Goal: Navigation & Orientation: Find specific page/section

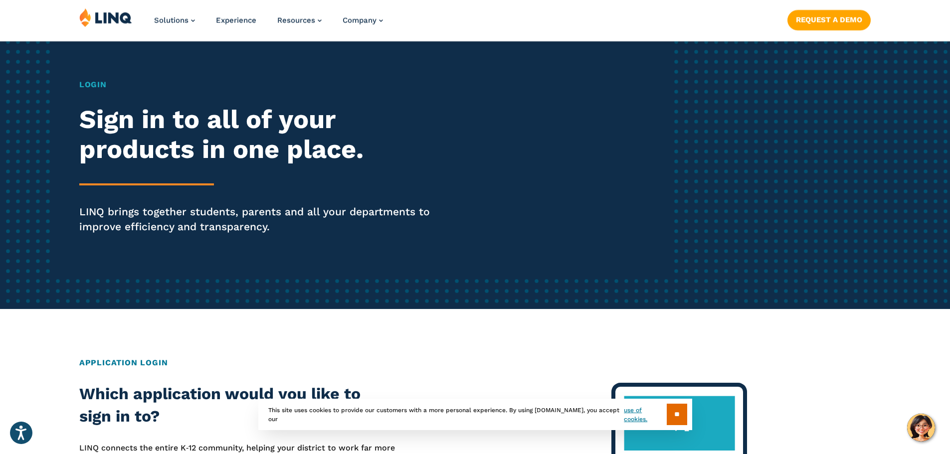
scroll to position [100, 0]
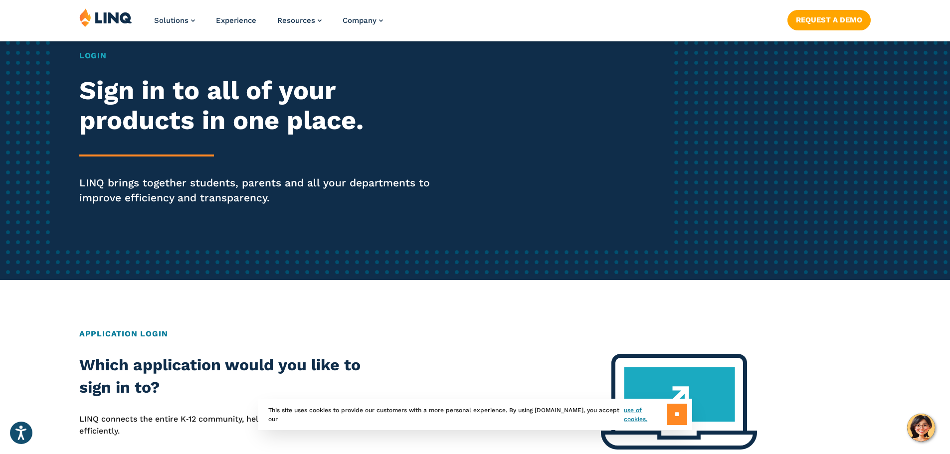
click at [671, 414] on input "**" at bounding box center [677, 414] width 20 height 21
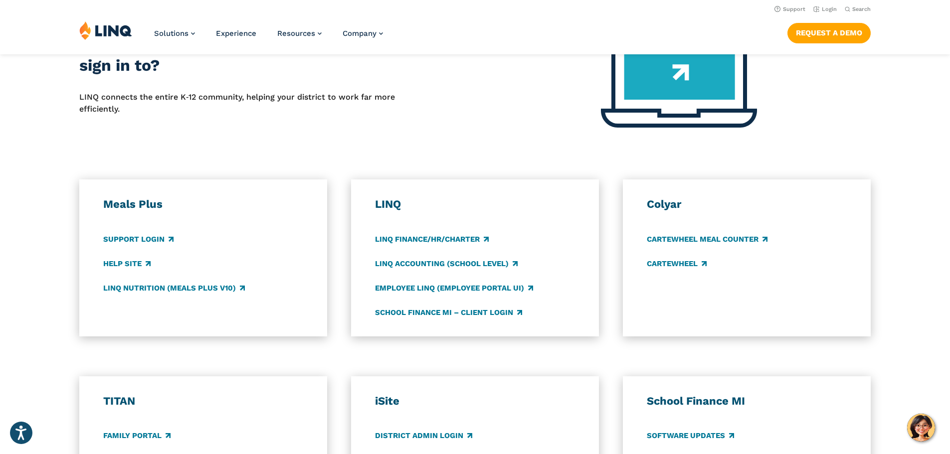
scroll to position [399, 0]
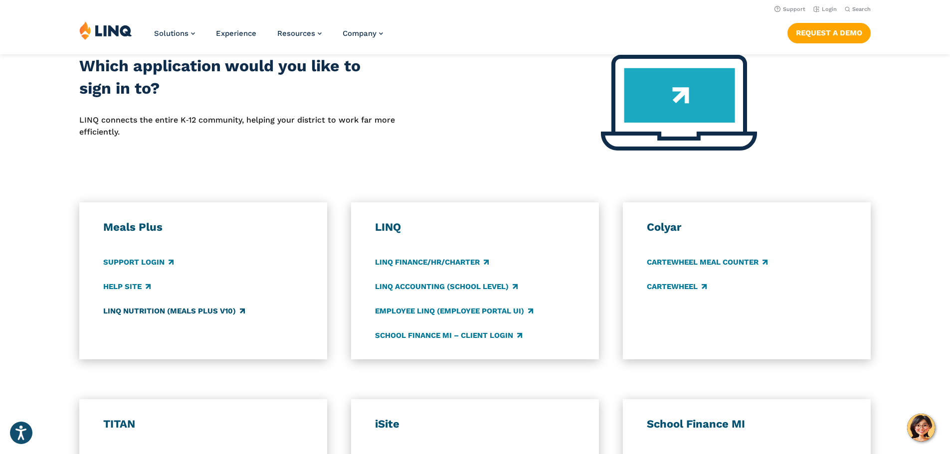
click at [144, 310] on link "LINQ Nutrition (Meals Plus v10)" at bounding box center [174, 311] width 142 height 11
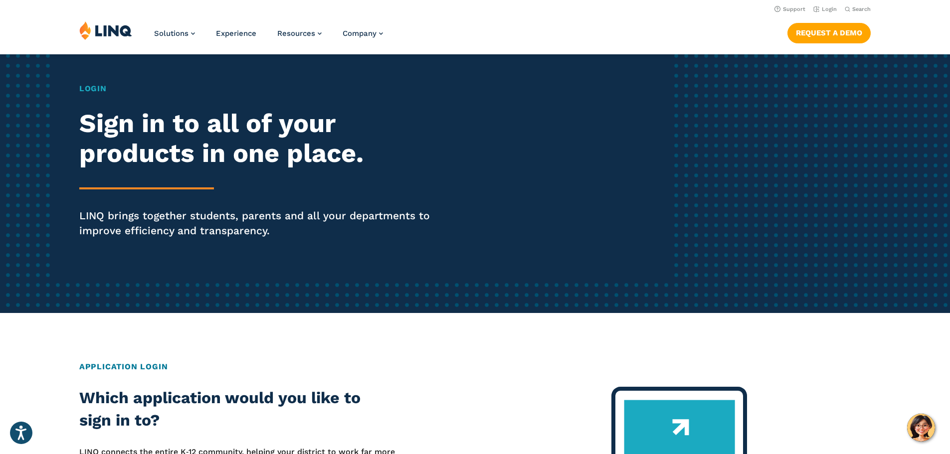
scroll to position [50, 0]
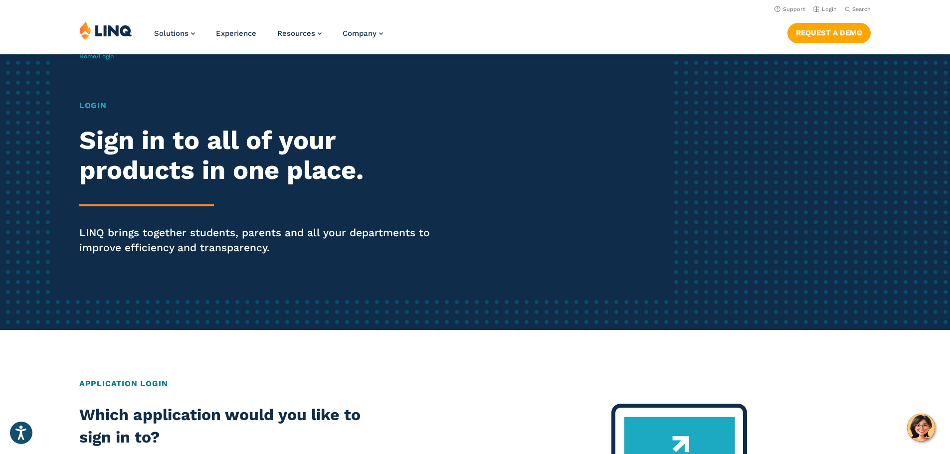
click at [88, 105] on h1 "Login" at bounding box center [262, 106] width 366 height 12
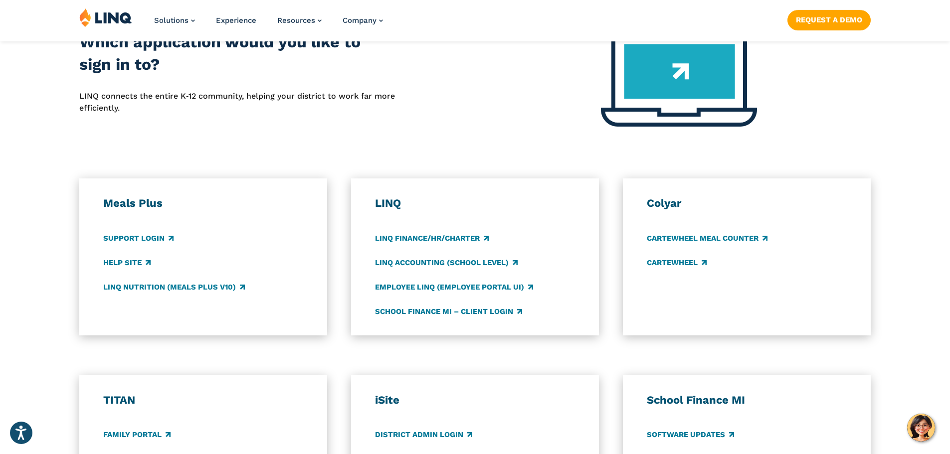
scroll to position [449, 0]
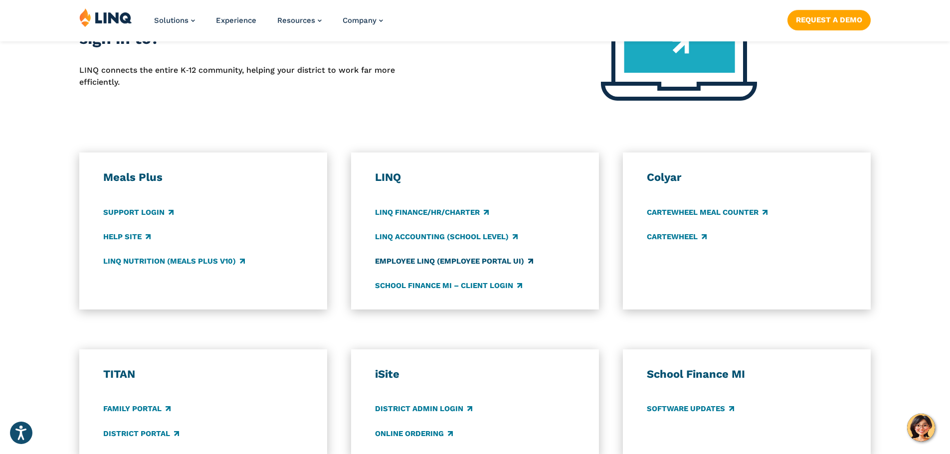
click at [468, 259] on link "Employee LINQ (Employee Portal UI)" at bounding box center [454, 261] width 158 height 11
